Goal: Obtain resource: Obtain resource

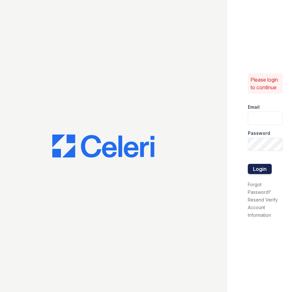
type input "wcannon@trinity-pm.com"
click at [266, 166] on button "Login" at bounding box center [260, 169] width 24 height 10
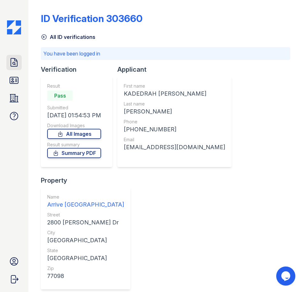
click at [16, 60] on icon at bounding box center [14, 62] width 10 height 10
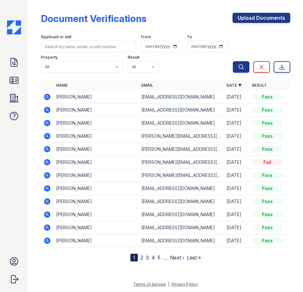
click at [47, 109] on icon at bounding box center [47, 110] width 8 height 8
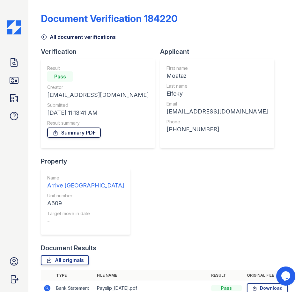
click at [70, 132] on link "Summary PDF" at bounding box center [74, 133] width 54 height 10
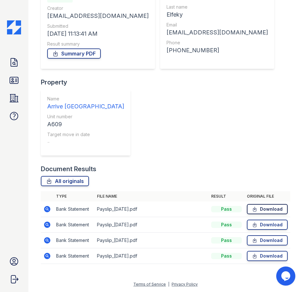
click at [266, 211] on link "Download" at bounding box center [267, 209] width 41 height 10
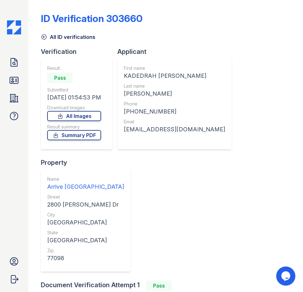
click at [22, 61] on div "Doc Verifications ID Verifications Properties FAQ William-Thomas Cannon Trinity…" at bounding box center [14, 146] width 28 height 292
click at [12, 59] on icon at bounding box center [14, 62] width 10 height 10
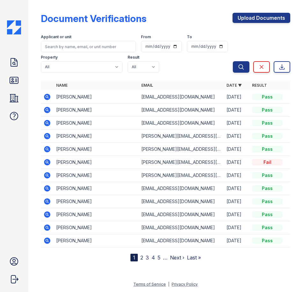
click at [50, 108] on icon at bounding box center [47, 110] width 6 height 6
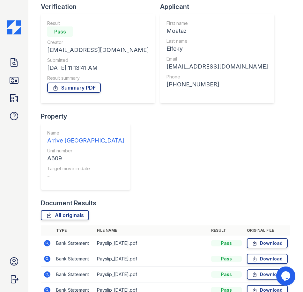
scroll to position [79, 0]
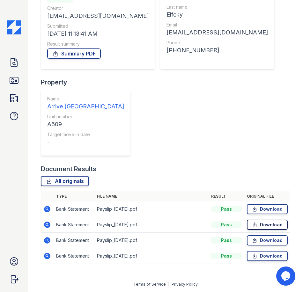
click at [258, 224] on link "Download" at bounding box center [267, 225] width 41 height 10
click at [259, 240] on link "Download" at bounding box center [267, 240] width 41 height 10
click at [259, 255] on link "Download" at bounding box center [267, 256] width 41 height 10
click at [257, 207] on link "Download" at bounding box center [267, 209] width 41 height 10
click at [73, 54] on link "Summary PDF" at bounding box center [74, 53] width 54 height 10
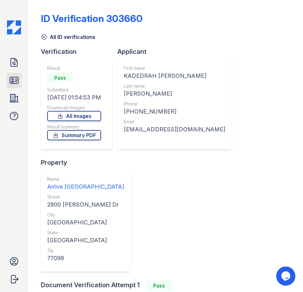
click at [11, 78] on icon at bounding box center [14, 80] width 10 height 10
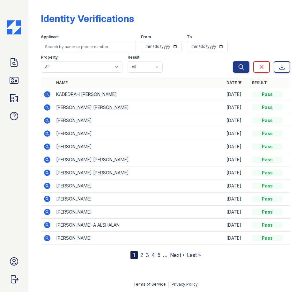
click at [47, 134] on icon at bounding box center [47, 133] width 2 height 2
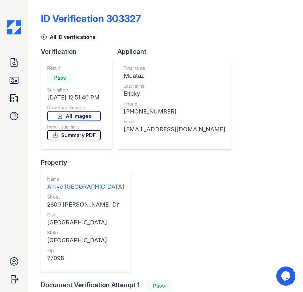
click at [71, 137] on link "Summary PDF" at bounding box center [74, 135] width 54 height 10
click at [16, 82] on icon at bounding box center [14, 80] width 8 height 6
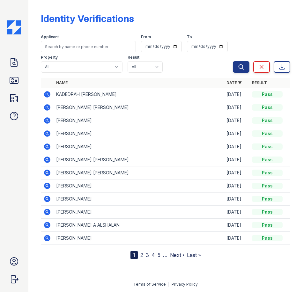
click at [70, 141] on td "[PERSON_NAME]" at bounding box center [139, 146] width 170 height 13
click at [48, 132] on icon at bounding box center [47, 133] width 6 height 6
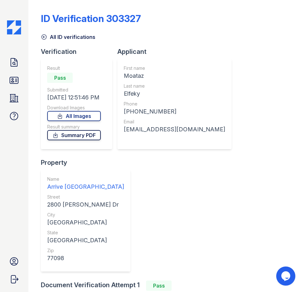
click at [81, 134] on link "Summary PDF" at bounding box center [74, 135] width 54 height 10
drag, startPoint x: 17, startPoint y: 76, endPoint x: 29, endPoint y: 79, distance: 13.3
click at [17, 76] on icon at bounding box center [14, 80] width 10 height 10
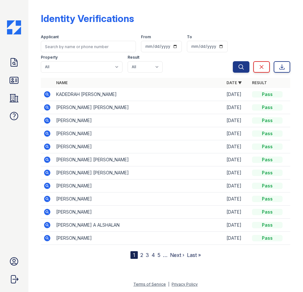
click at [49, 122] on icon at bounding box center [47, 120] width 6 height 6
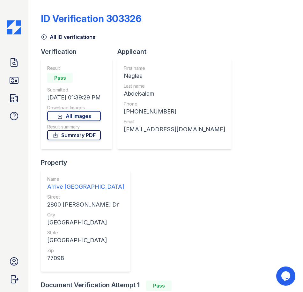
click at [94, 135] on link "Summary PDF" at bounding box center [74, 135] width 54 height 10
